Goal: Task Accomplishment & Management: Manage account settings

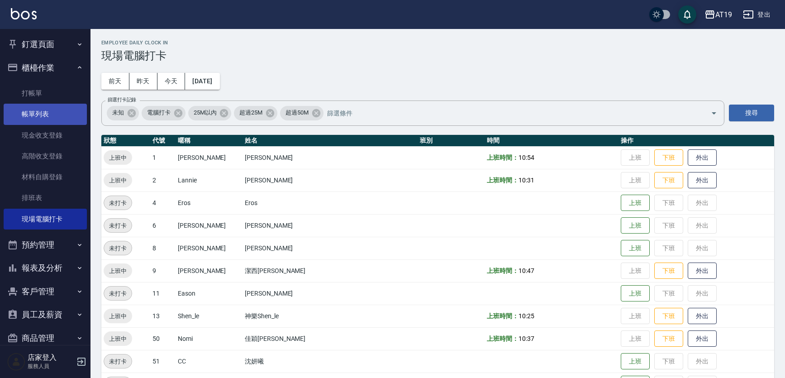
scroll to position [50, 0]
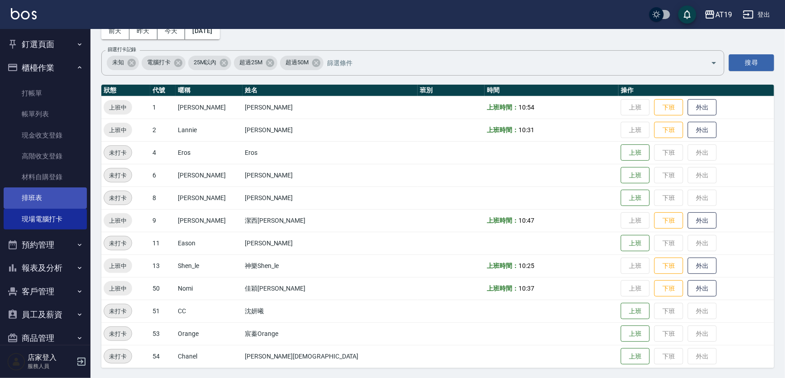
click at [53, 205] on link "排班表" at bounding box center [45, 197] width 83 height 21
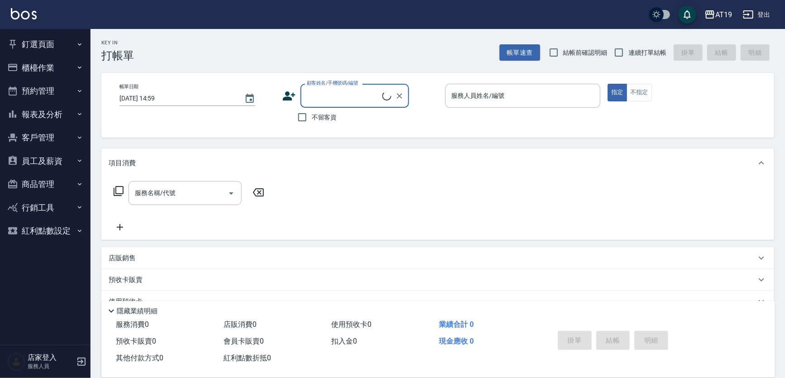
click at [53, 83] on button "預約管理" at bounding box center [45, 91] width 83 height 24
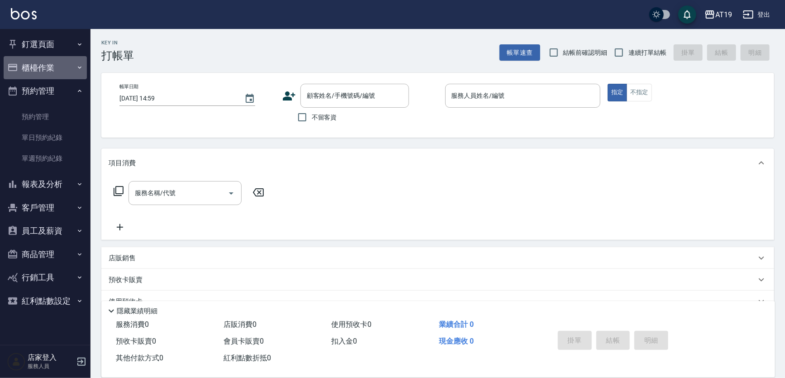
drag, startPoint x: 64, startPoint y: 66, endPoint x: 63, endPoint y: 73, distance: 7.7
click at [64, 67] on button "櫃檯作業" at bounding box center [45, 68] width 83 height 24
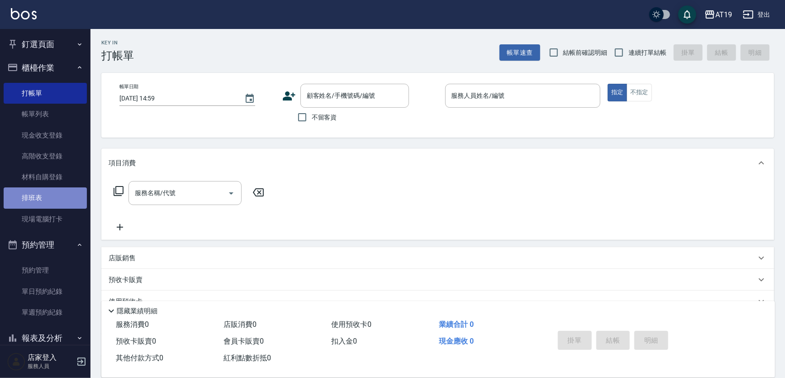
click at [66, 194] on link "排班表" at bounding box center [45, 197] width 83 height 21
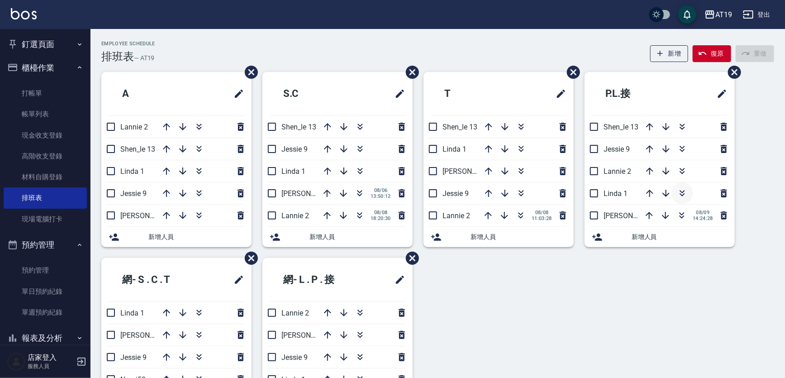
click at [687, 191] on icon "button" at bounding box center [682, 193] width 11 height 11
